Goal: Transaction & Acquisition: Purchase product/service

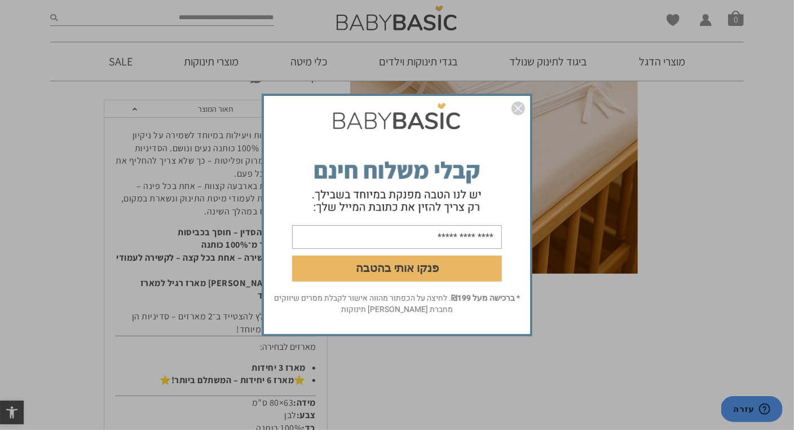
click at [520, 110] on img "סגור" at bounding box center [519, 109] width 14 height 14
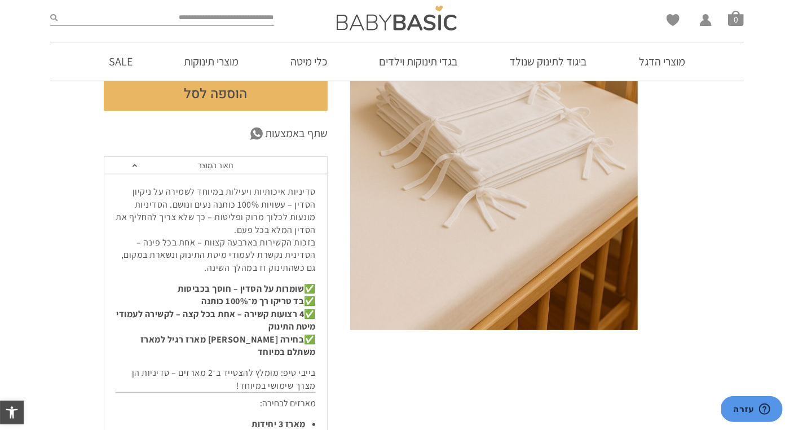
scroll to position [56, 0]
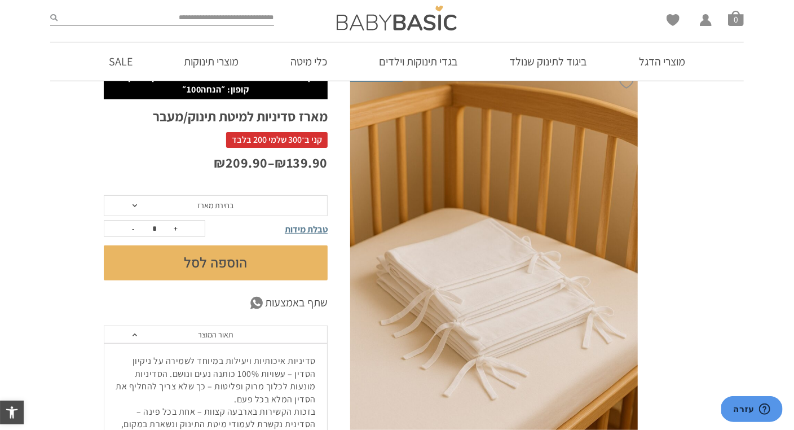
click at [200, 209] on span "בחירת מארז" at bounding box center [216, 205] width 36 height 10
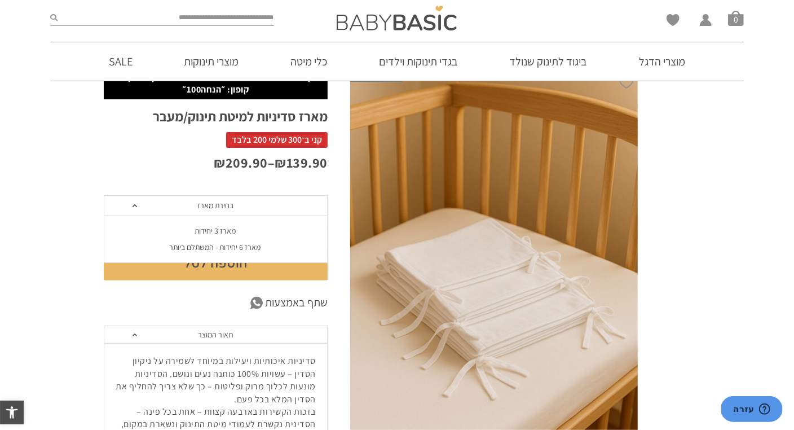
click at [215, 232] on div "מארז 3 יחידות" at bounding box center [215, 231] width 224 height 10
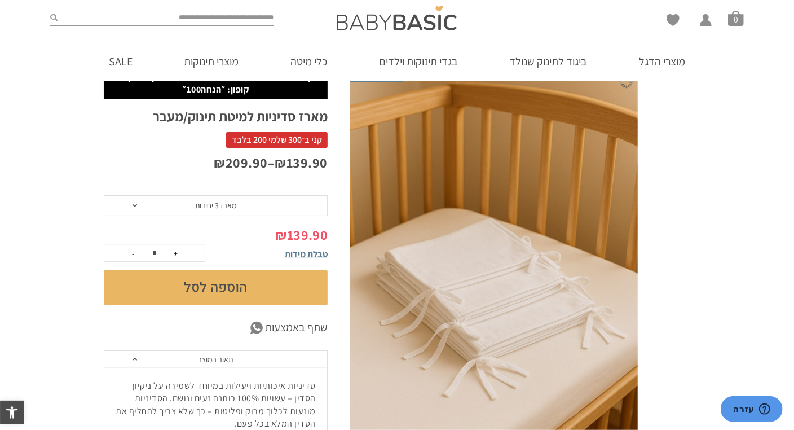
scroll to position [0, 0]
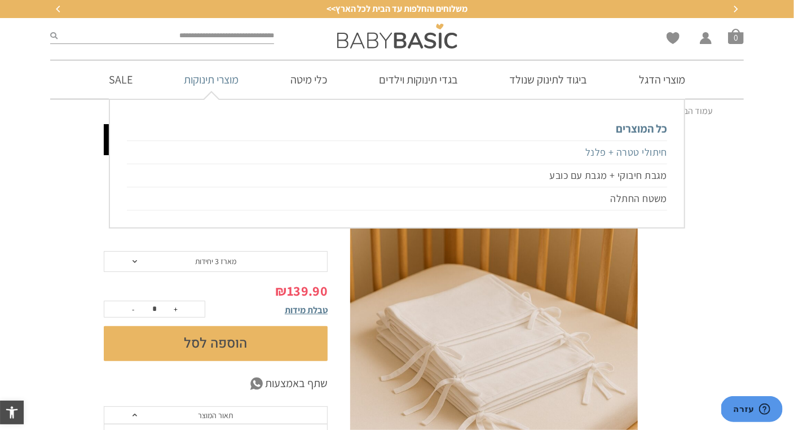
click at [610, 149] on link "חיתולי טטרה + פלנל" at bounding box center [397, 152] width 540 height 24
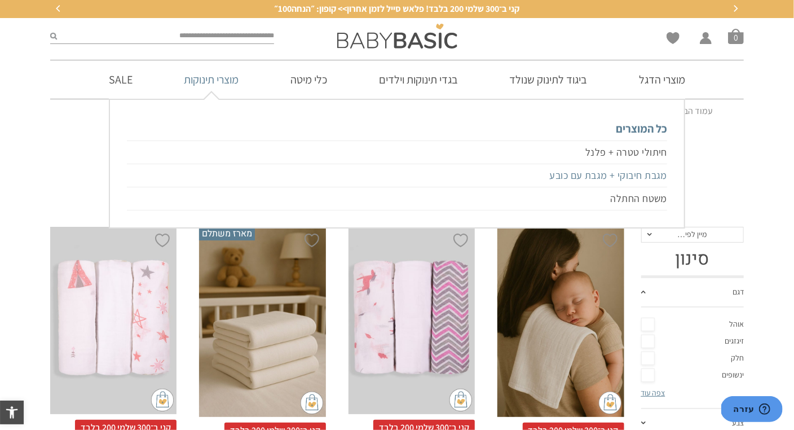
click at [623, 178] on link "מגבת חיבוקי + מגבת עם כובע" at bounding box center [397, 175] width 540 height 23
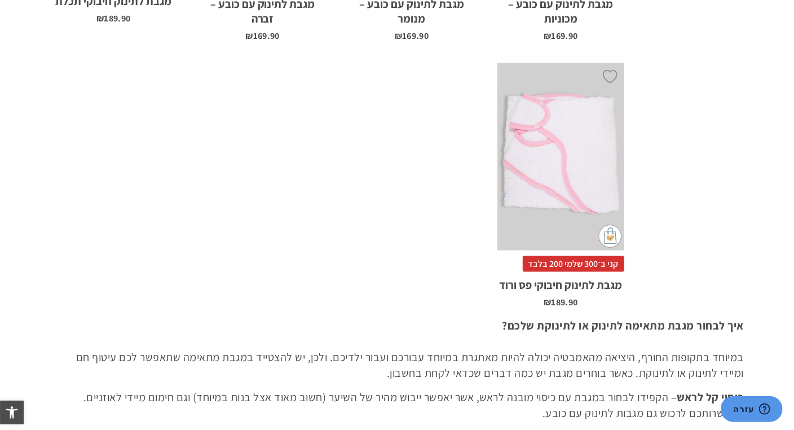
scroll to position [1297, 0]
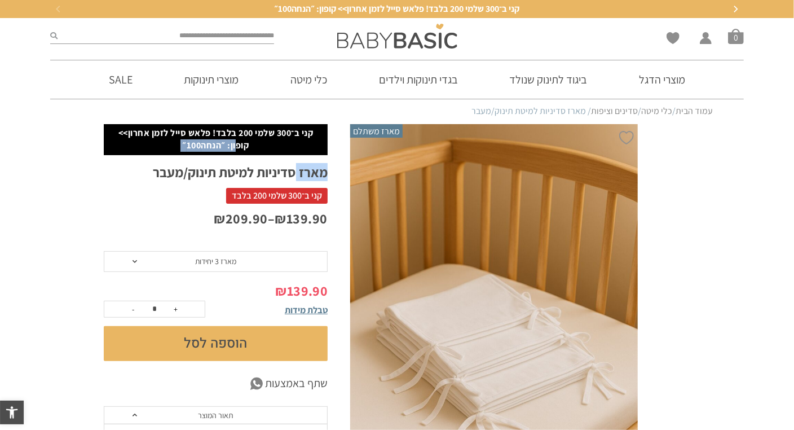
drag, startPoint x: 297, startPoint y: 166, endPoint x: 244, endPoint y: 169, distance: 53.6
click at [274, 169] on h1 "מארז סדיניות למיטת תינוק/מעבר" at bounding box center [216, 172] width 224 height 17
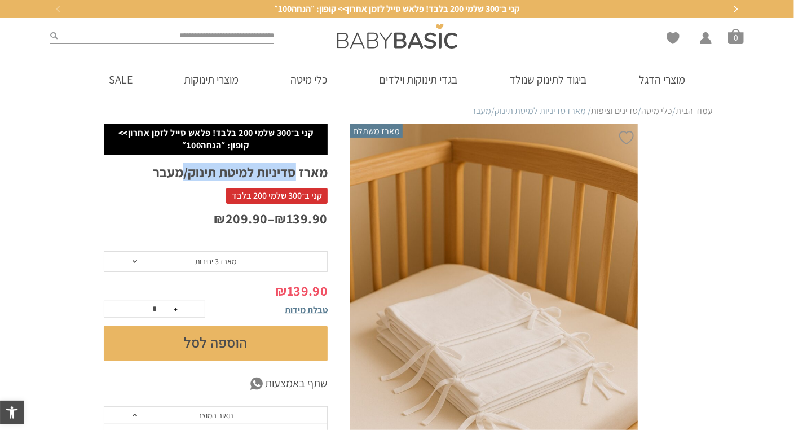
drag, startPoint x: 295, startPoint y: 171, endPoint x: 184, endPoint y: 174, distance: 110.6
click at [184, 174] on h1 "מארז סדיניות למיטת תינוק/מעבר" at bounding box center [216, 172] width 224 height 17
